Goal: Transaction & Acquisition: Subscribe to service/newsletter

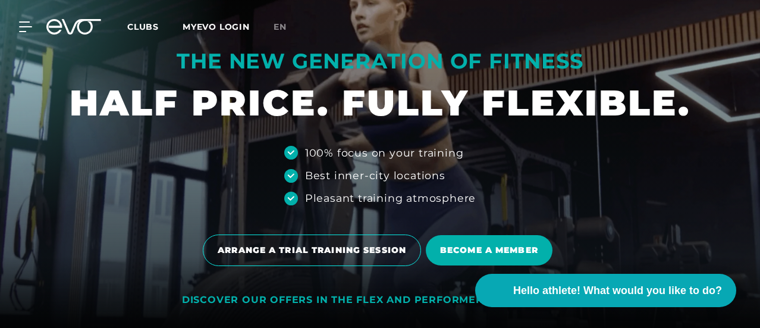
click at [459, 299] on font "DISCOVER OUR OFFERS IN THE FLEX AND PERFORMER [PERSON_NAME]" at bounding box center [380, 299] width 396 height 11
click at [340, 301] on font "DISCOVER OUR OFFERS IN THE FLEX AND PERFORMER [PERSON_NAME]" at bounding box center [380, 299] width 396 height 11
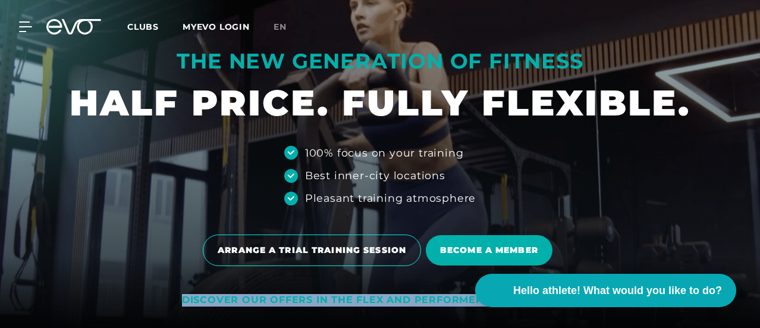
click at [340, 301] on font "DISCOVER OUR OFFERS IN THE FLEX AND PERFORMER [PERSON_NAME]" at bounding box center [380, 299] width 396 height 11
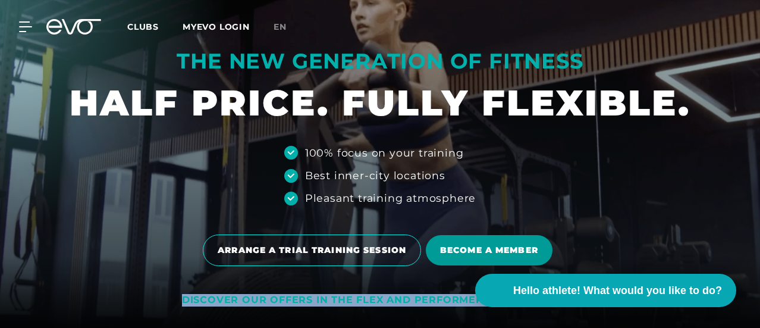
click at [467, 259] on span "BECOME A MEMBER" at bounding box center [489, 250] width 127 height 30
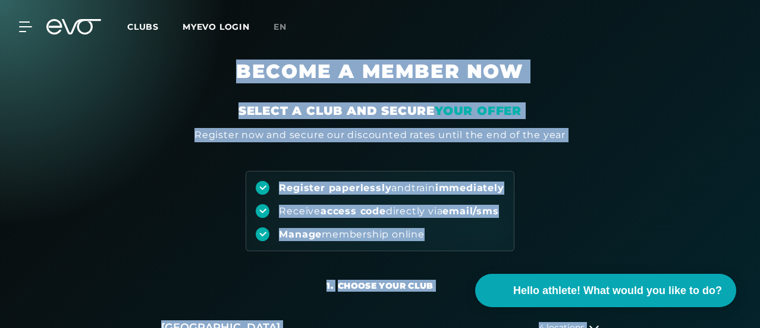
click at [371, 83] on font "BECOME A MEMBER NOW" at bounding box center [379, 70] width 287 height 23
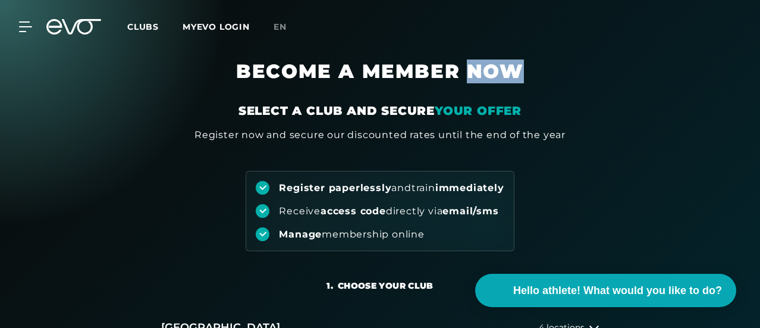
click at [371, 83] on font "BECOME A MEMBER NOW" at bounding box center [379, 70] width 287 height 23
click at [502, 118] on font "YOUR OFFER" at bounding box center [478, 110] width 87 height 14
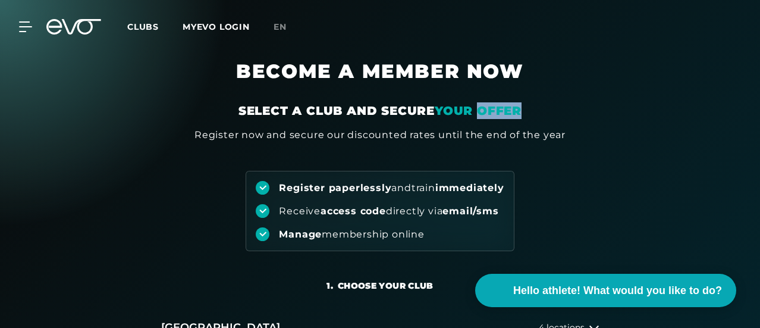
click at [502, 118] on font "YOUR OFFER" at bounding box center [478, 110] width 87 height 14
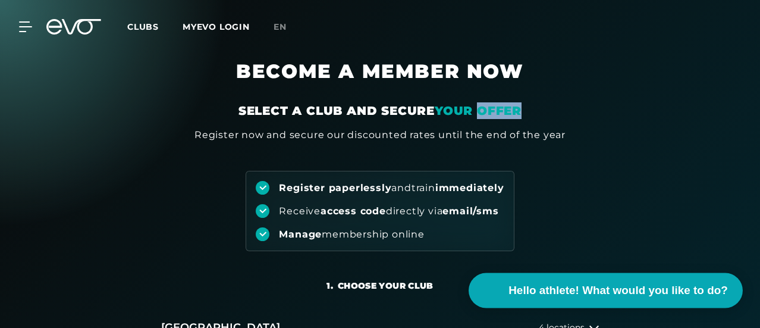
click at [542, 296] on font "Hello athlete! What would you like to do?" at bounding box center [618, 290] width 219 height 12
